Goal: Check status: Check status

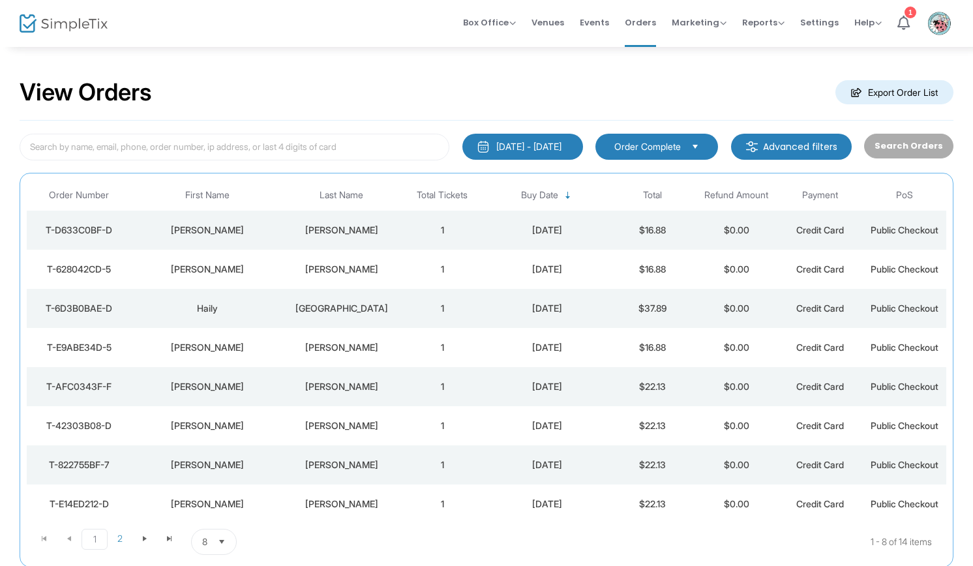
click at [198, 310] on div "Haily" at bounding box center [207, 308] width 145 height 13
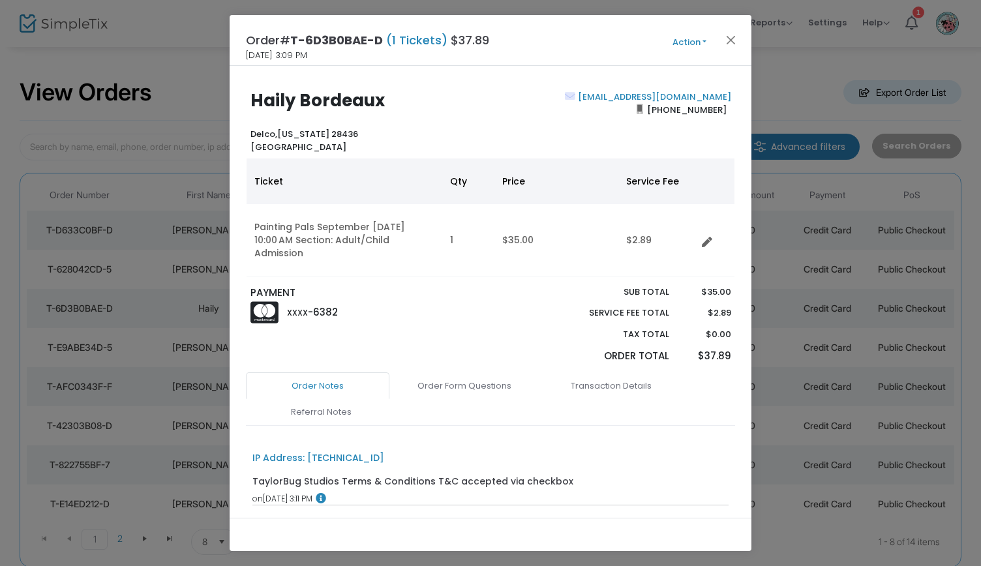
drag, startPoint x: 198, startPoint y: 310, endPoint x: 284, endPoint y: 143, distance: 187.6
click at [284, 143] on body "Processing... please wait Box Office Sell Tickets Bookings Sell Season Pass Ven…" at bounding box center [490, 283] width 981 height 566
click at [725, 41] on button "Close" at bounding box center [731, 39] width 17 height 17
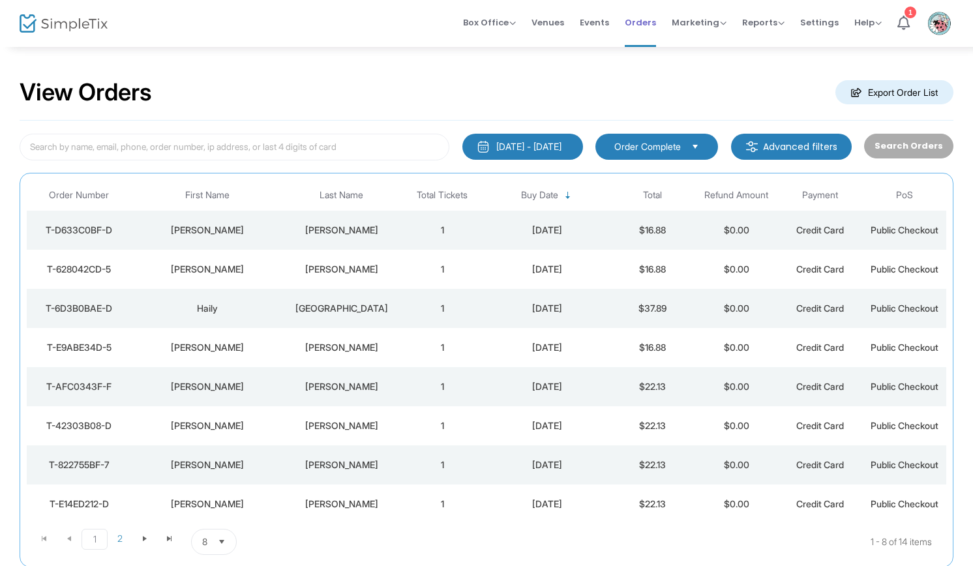
click at [646, 29] on span "Orders" at bounding box center [640, 22] width 31 height 33
click at [590, 28] on span "Events" at bounding box center [594, 22] width 29 height 33
